Goal: Information Seeking & Learning: Learn about a topic

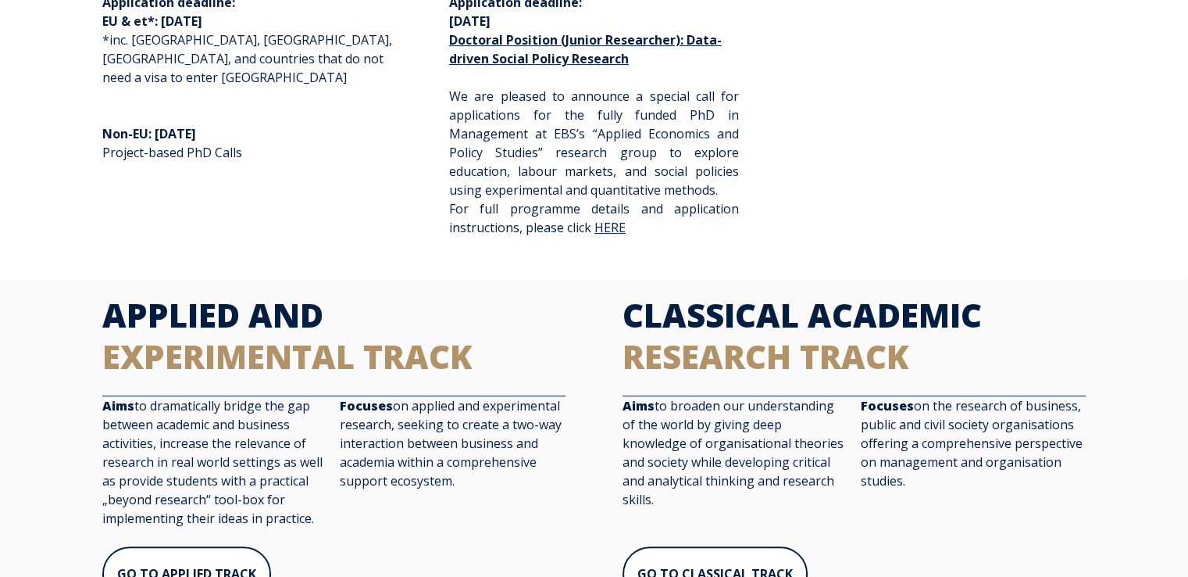
scroll to position [391, 0]
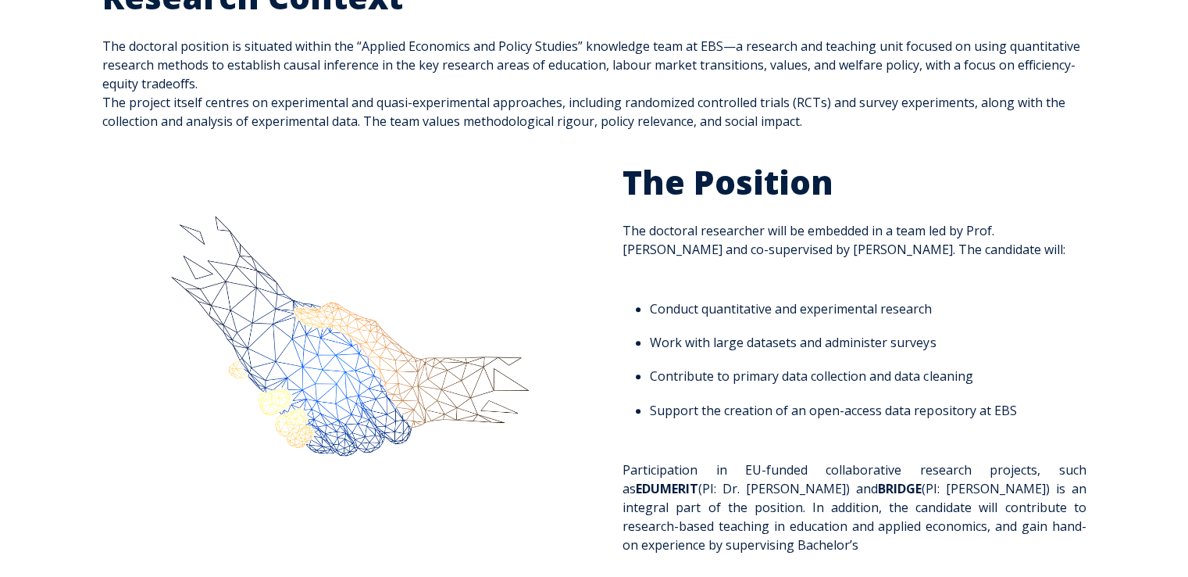
scroll to position [547, 0]
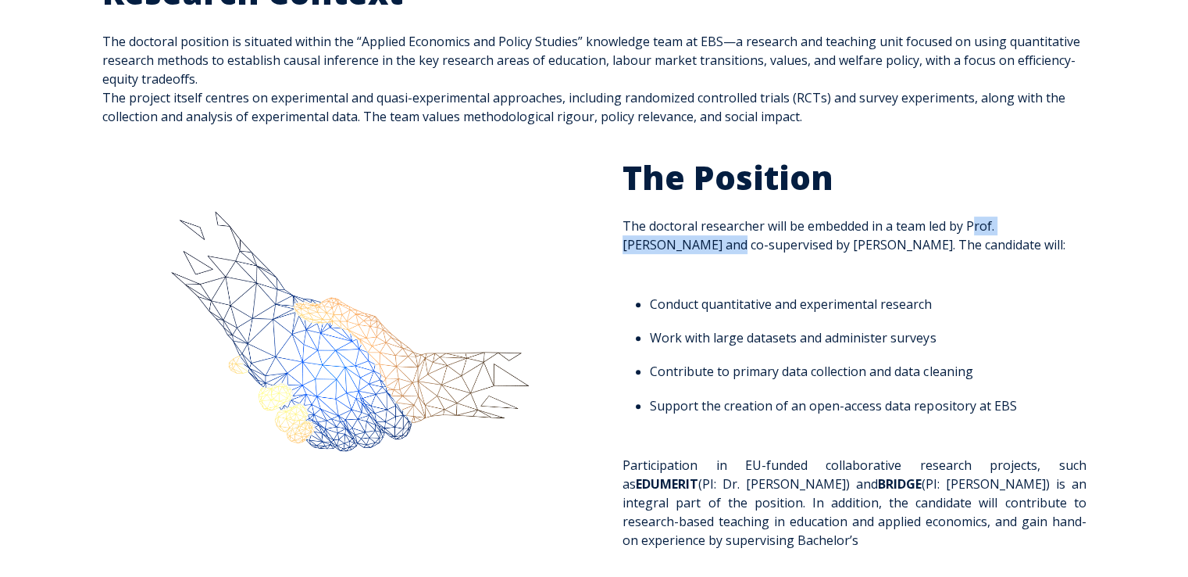
drag, startPoint x: 970, startPoint y: 223, endPoint x: 661, endPoint y: 251, distance: 310.6
click at [661, 251] on span "The Position The doctoral researcher will be embedded in a team led by Prof. [P…" at bounding box center [854, 353] width 463 height 392
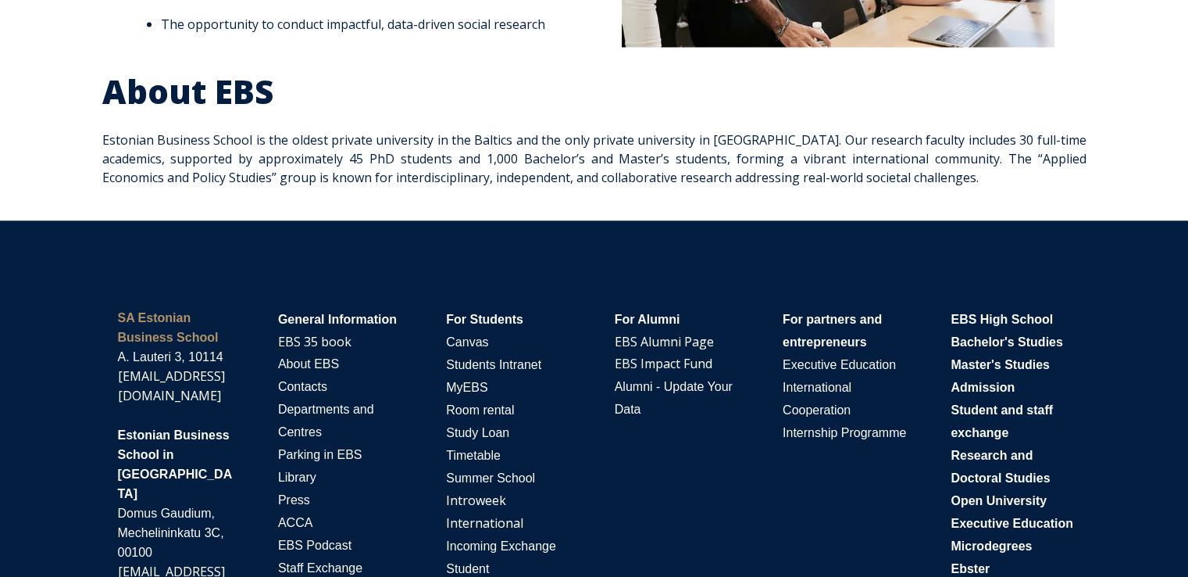
scroll to position [2969, 0]
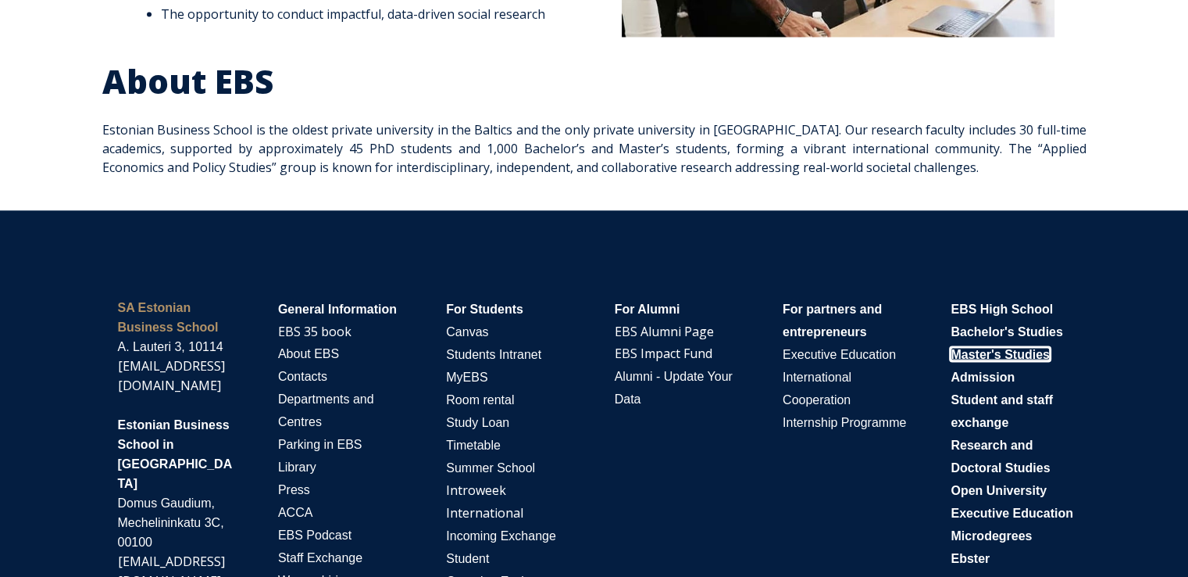
click at [1009, 347] on span "Master's Studies" at bounding box center [1000, 353] width 99 height 13
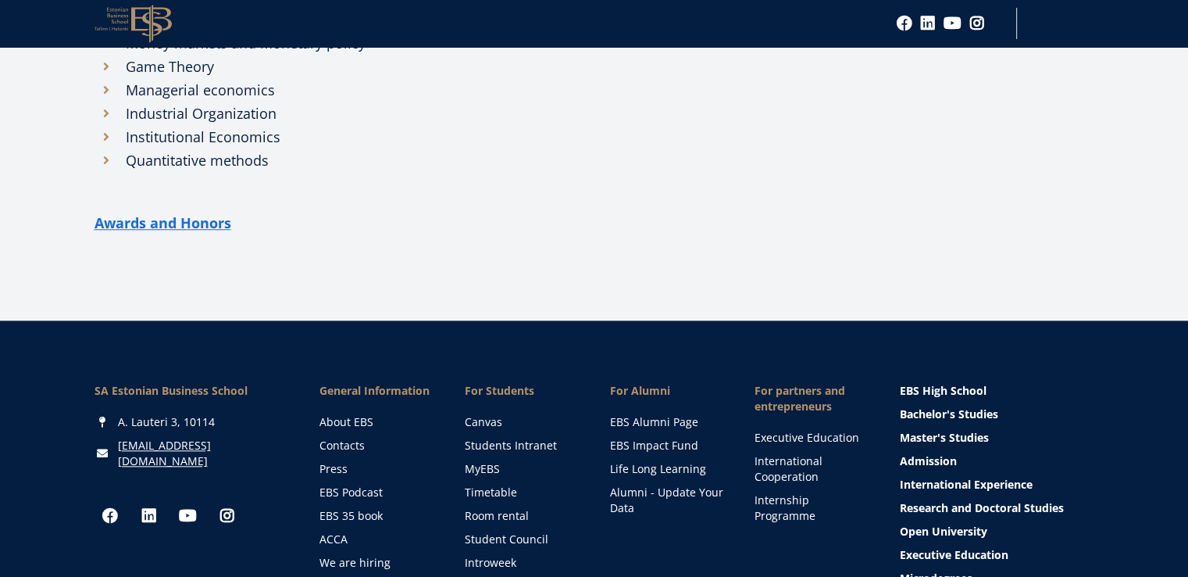
scroll to position [1512, 0]
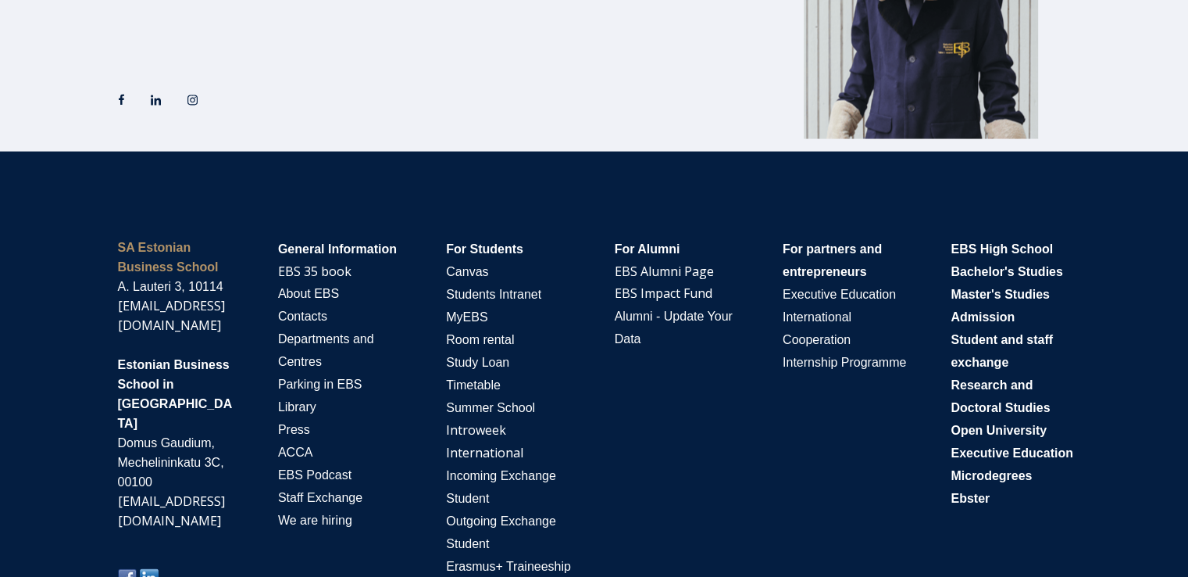
scroll to position [3069, 0]
